Goal: Find contact information

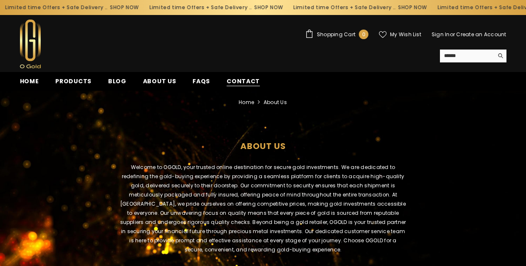
click at [241, 82] on span "Contact" at bounding box center [242, 81] width 33 height 9
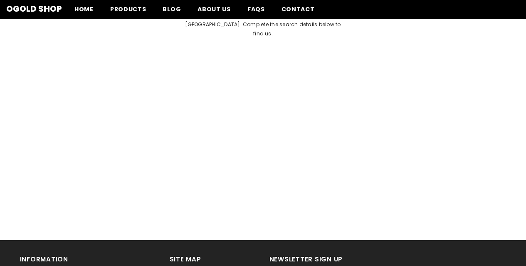
scroll to position [540, 0]
